Goal: Transaction & Acquisition: Purchase product/service

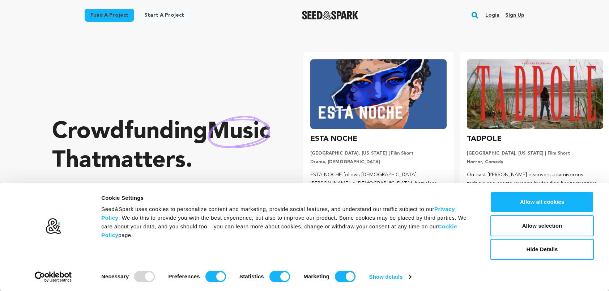
click at [103, 14] on link "Fund a project" at bounding box center [110, 15] width 50 height 13
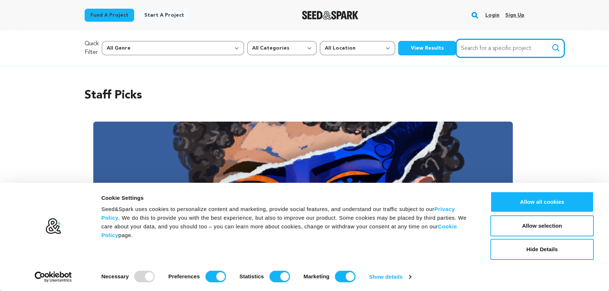
click at [456, 54] on input "Search for a specific project" at bounding box center [510, 48] width 109 height 18
type input "papa-bear"
click at [552, 43] on button "Search" at bounding box center [556, 47] width 9 height 9
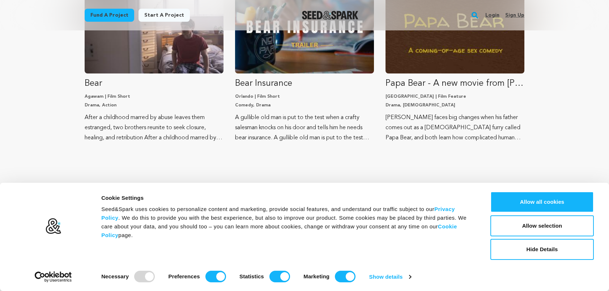
scroll to position [190, 0]
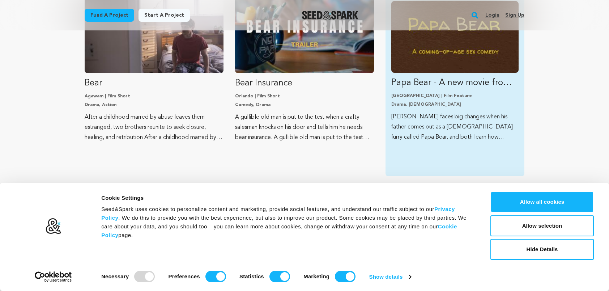
click at [472, 84] on p "Papa Bear - A new movie from [PERSON_NAME] & [PERSON_NAME] of CRACKED." at bounding box center [455, 83] width 127 height 12
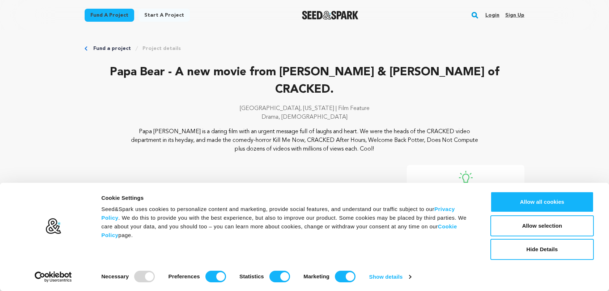
scroll to position [3, 0]
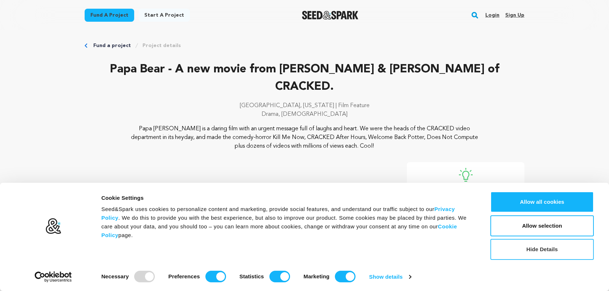
click at [537, 250] on button "Hide Details" at bounding box center [542, 249] width 103 height 21
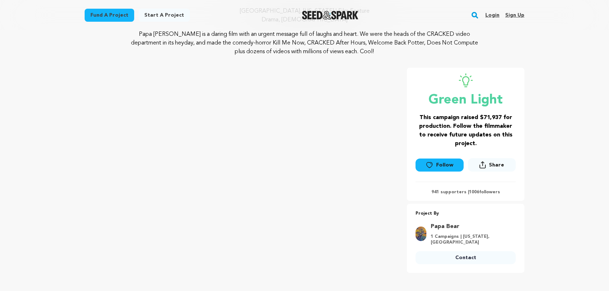
scroll to position [98, 0]
